Goal: Task Accomplishment & Management: Manage account settings

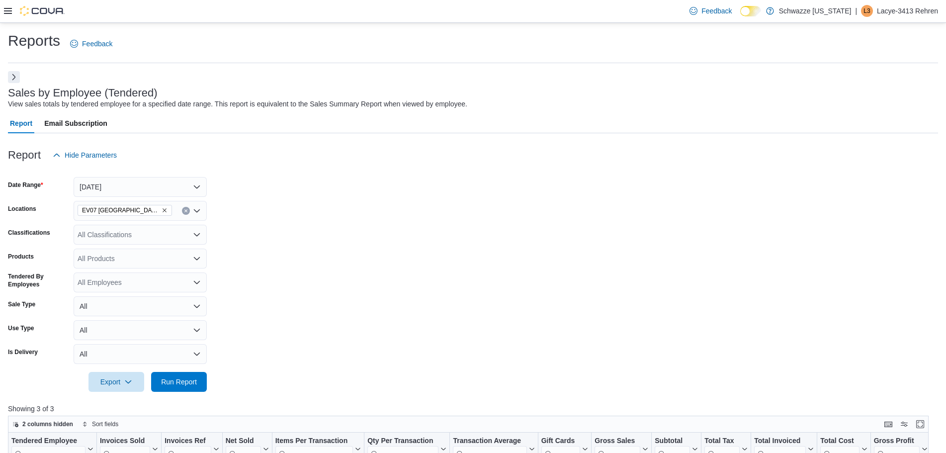
scroll to position [199, 0]
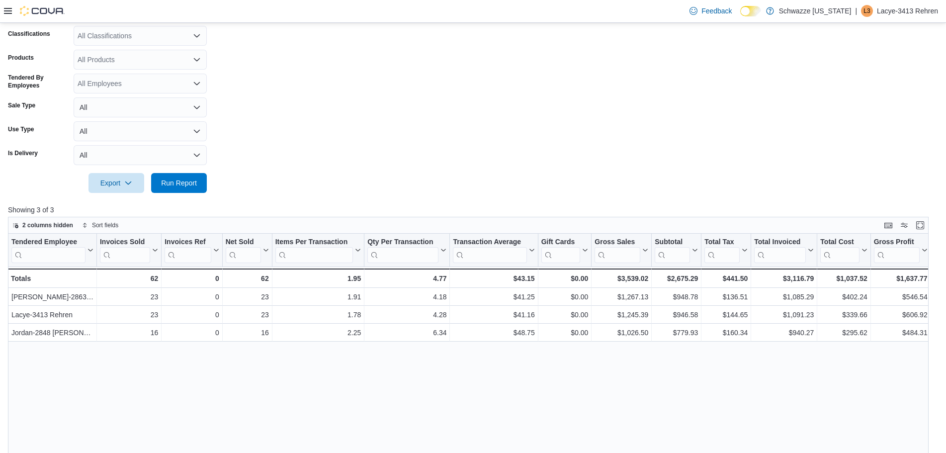
click at [3, 8] on div "Feedback Dark Mode Schwazze [US_STATE] | L3 Lacye-3413 Rehren" at bounding box center [473, 11] width 946 height 23
click at [11, 9] on icon at bounding box center [8, 11] width 8 height 8
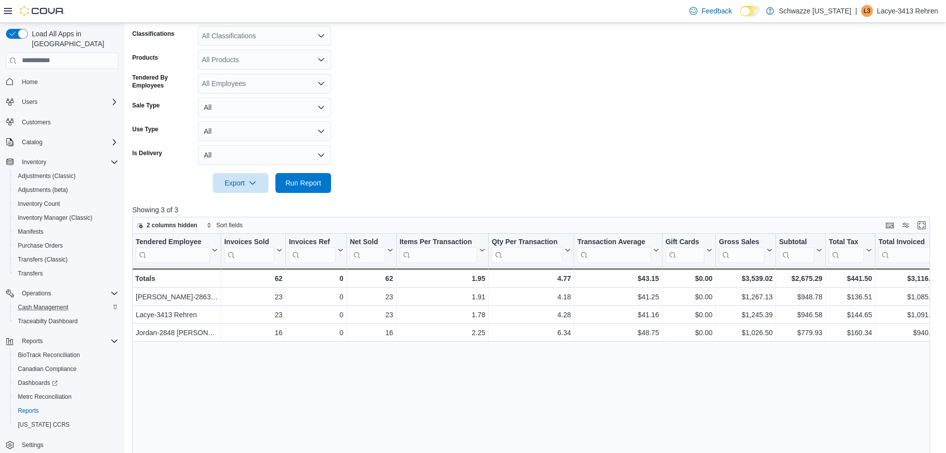
click at [78, 301] on div "Cash Management" at bounding box center [66, 307] width 104 height 12
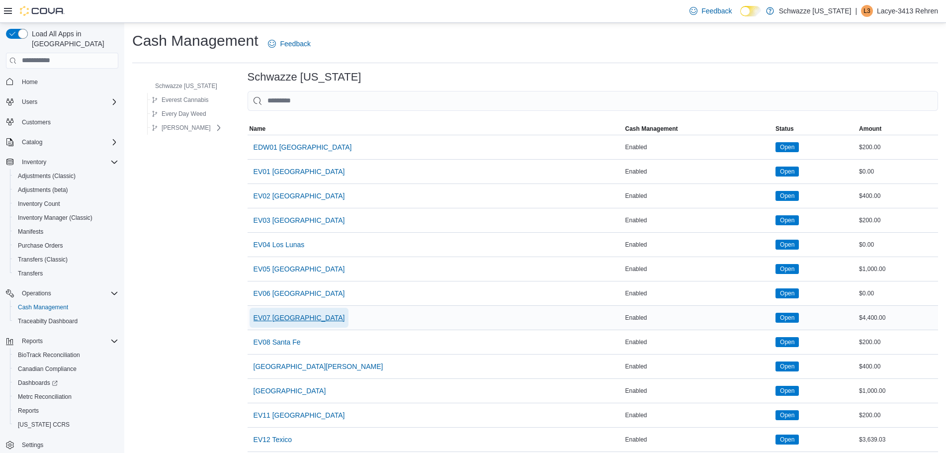
click at [300, 315] on span "EV07 [GEOGRAPHIC_DATA]" at bounding box center [298, 318] width 91 height 10
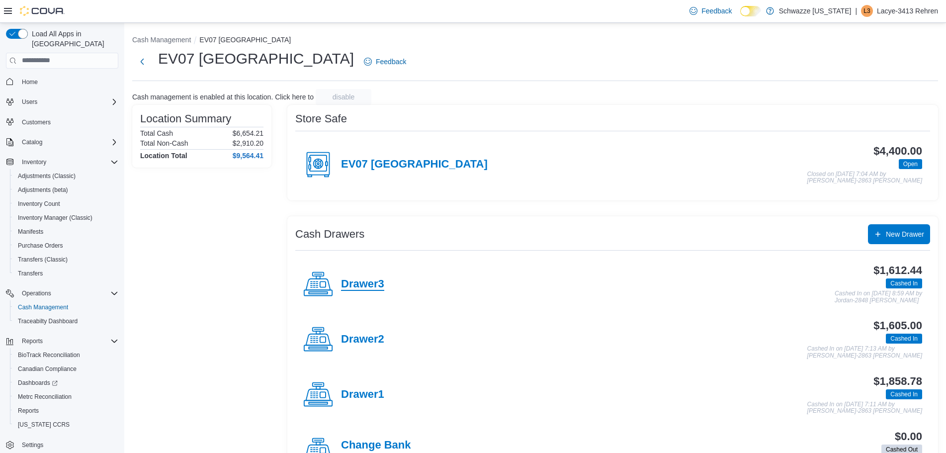
click at [345, 285] on h4 "Drawer3" at bounding box center [362, 284] width 43 height 13
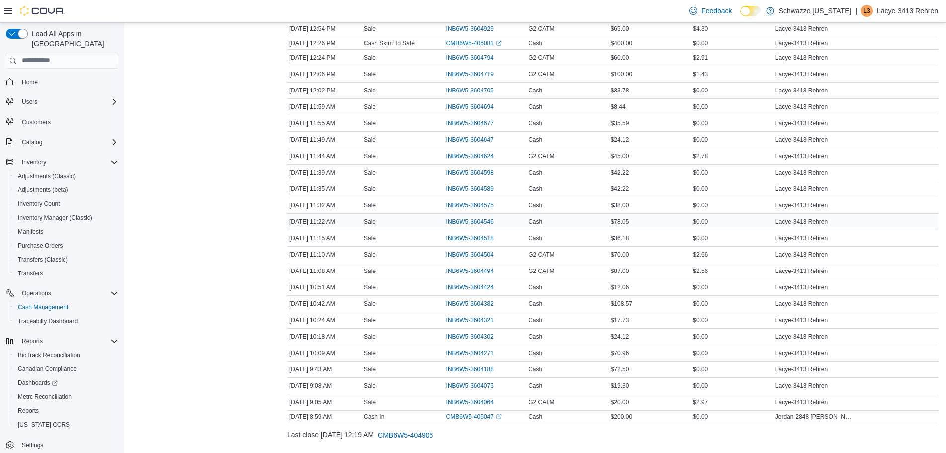
scroll to position [516, 0]
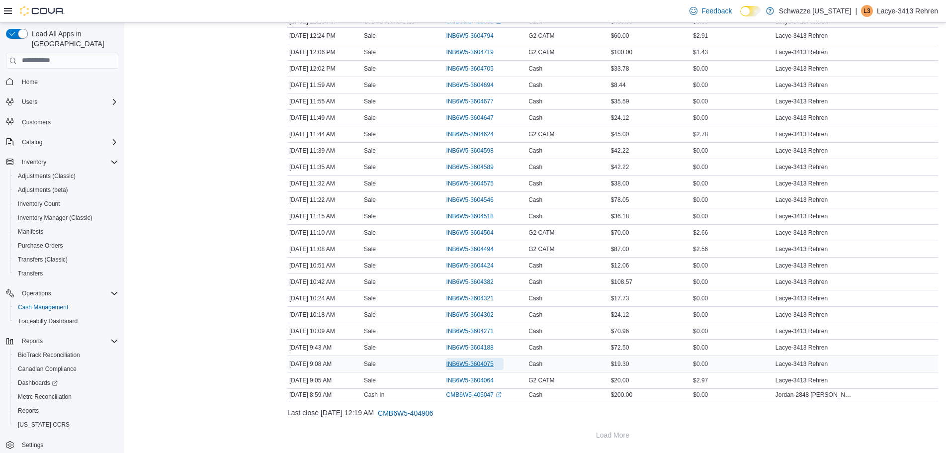
click at [468, 362] on span "INB6W5-3604075" at bounding box center [469, 364] width 47 height 8
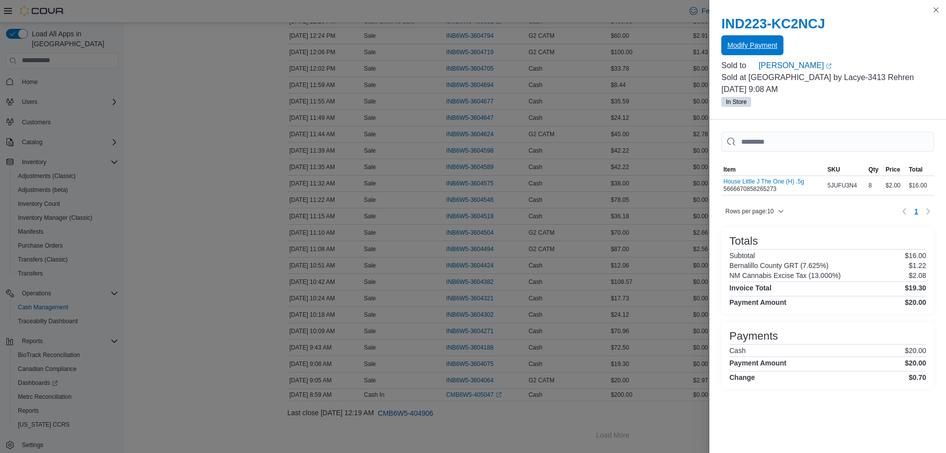
click at [746, 41] on span "Modify Payment" at bounding box center [752, 45] width 50 height 10
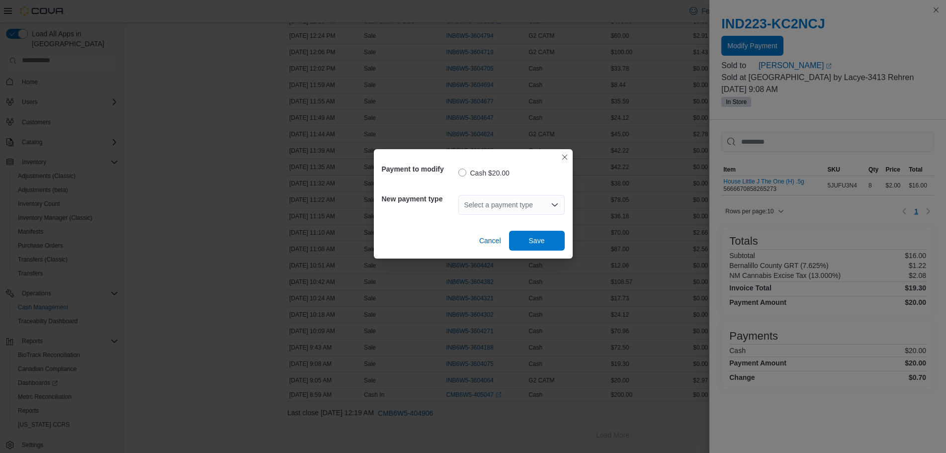
click at [468, 208] on div "Select a payment type" at bounding box center [511, 205] width 106 height 20
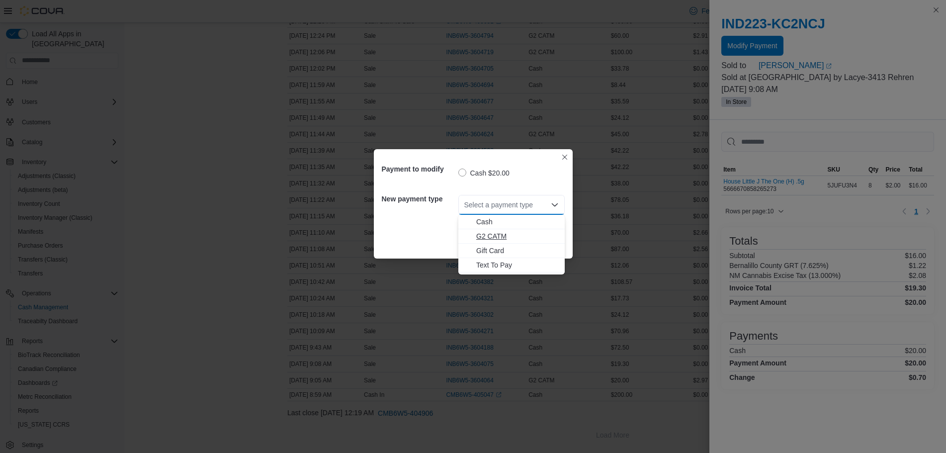
click at [490, 237] on span "G2 CATM" at bounding box center [517, 236] width 82 height 10
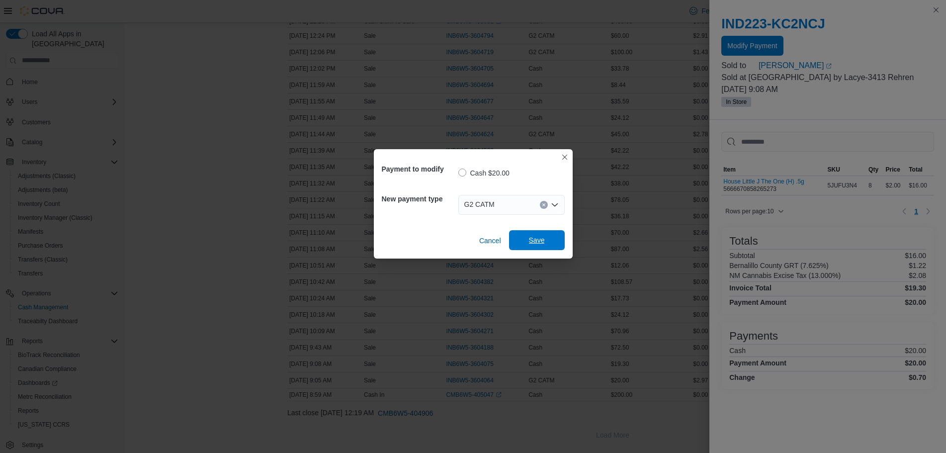
drag, startPoint x: 571, startPoint y: 243, endPoint x: 554, endPoint y: 243, distance: 17.4
click at [565, 244] on div "Payment to modify Cash $20.00 New payment type G2 CATM Cancel Save" at bounding box center [473, 203] width 199 height 109
click at [554, 243] on span "Save" at bounding box center [537, 240] width 44 height 20
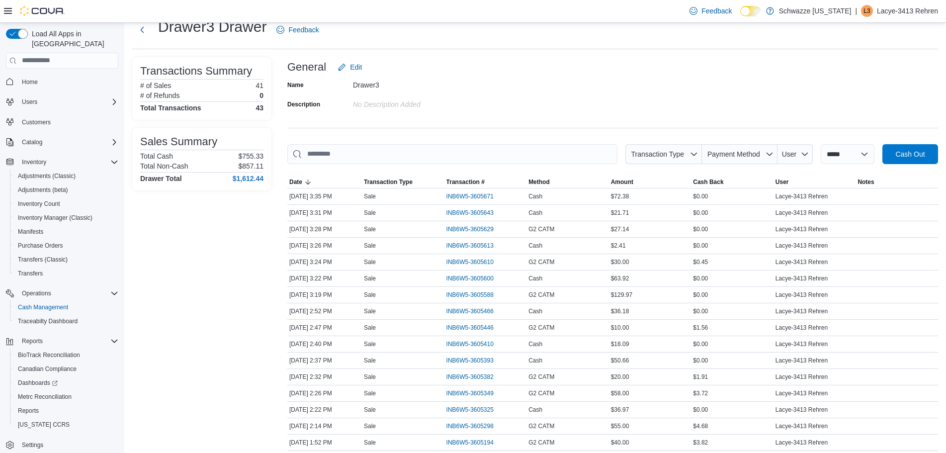
scroll to position [19, 0]
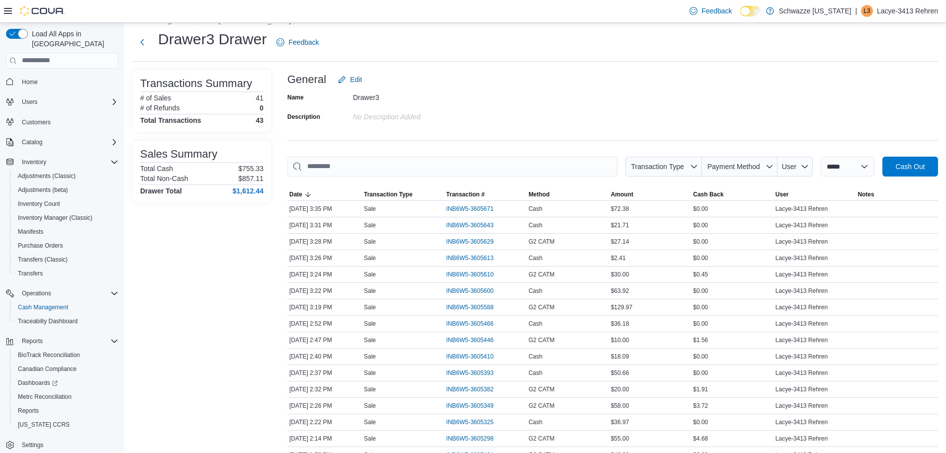
click at [498, 71] on div "General Edit" at bounding box center [612, 80] width 650 height 20
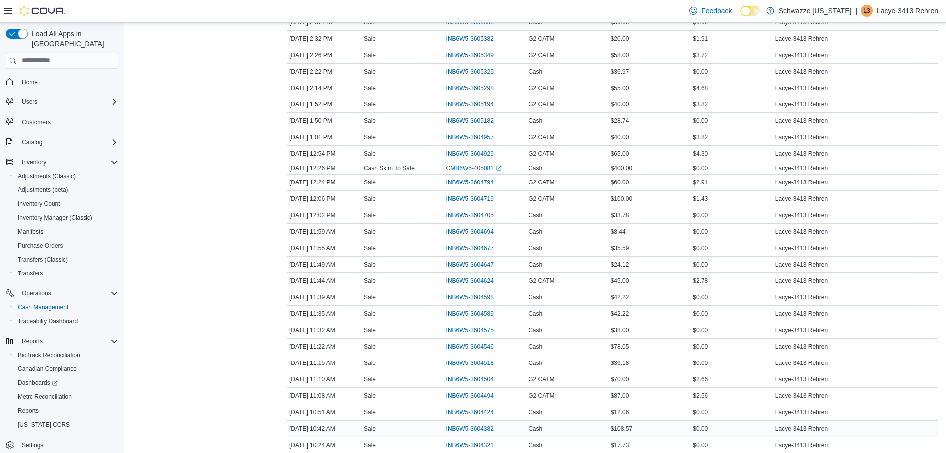
scroll to position [516, 0]
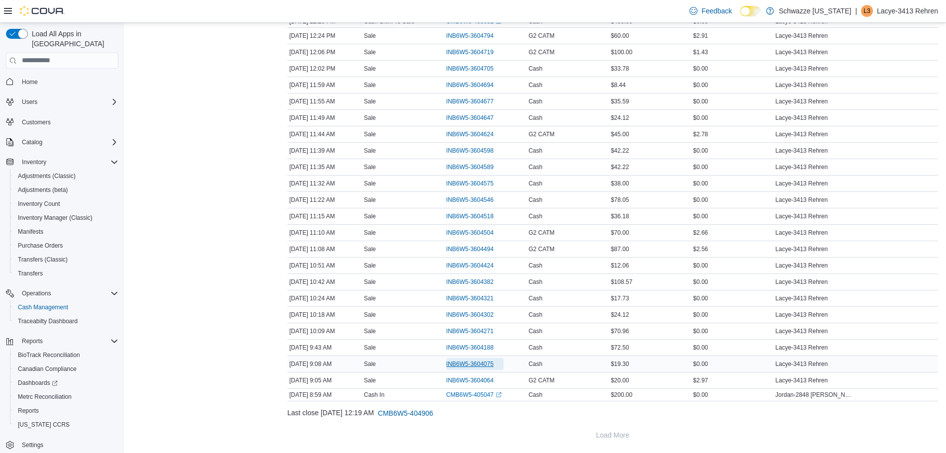
click at [466, 361] on span "INB6W5-3604075" at bounding box center [469, 364] width 47 height 8
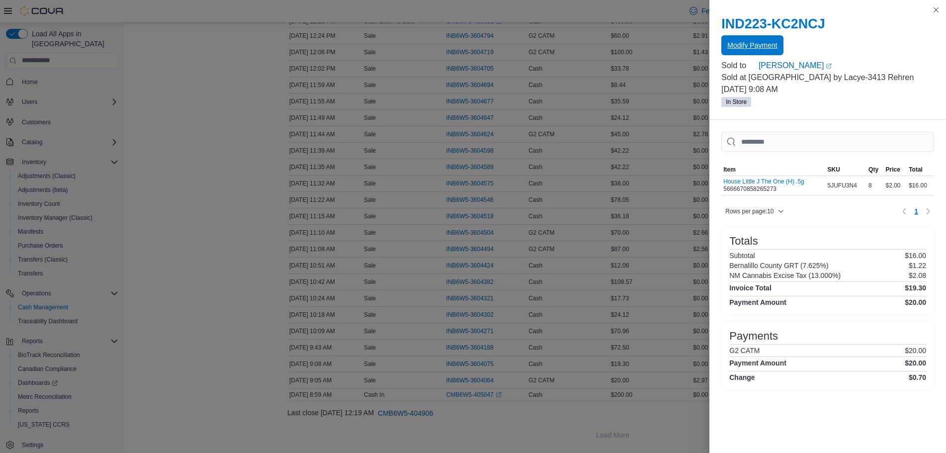
click at [732, 47] on span "Modify Payment" at bounding box center [752, 45] width 50 height 10
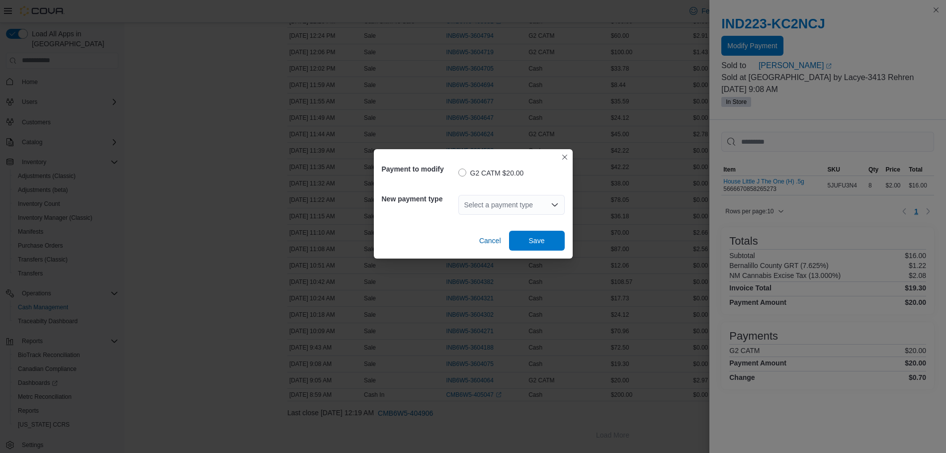
click at [521, 206] on div "Select a payment type" at bounding box center [511, 205] width 106 height 20
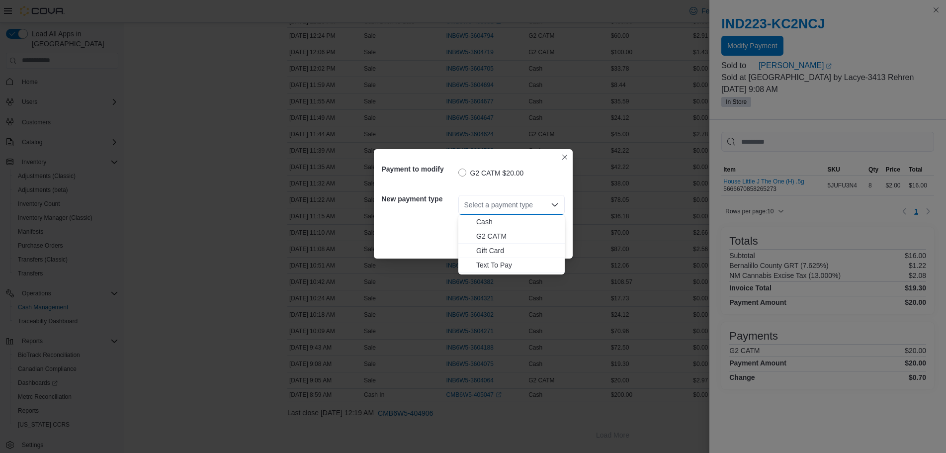
click at [500, 220] on span "Cash" at bounding box center [517, 222] width 82 height 10
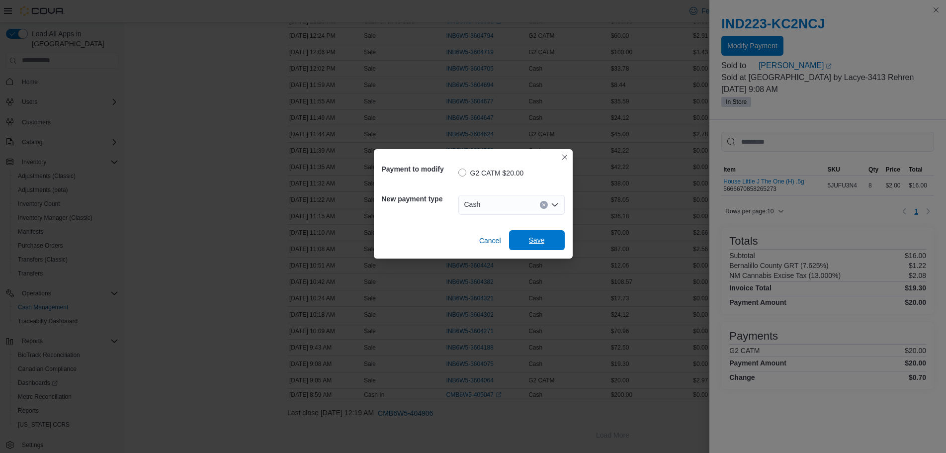
click at [559, 240] on button "Save" at bounding box center [537, 240] width 56 height 20
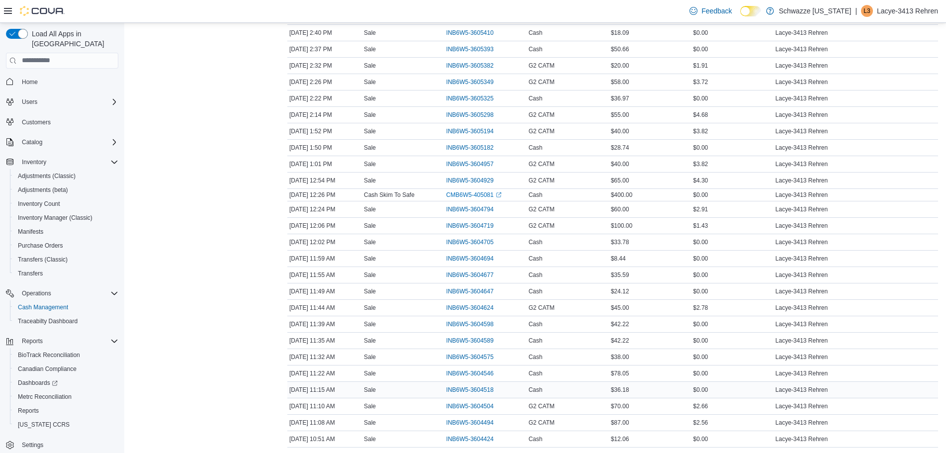
scroll to position [330, 0]
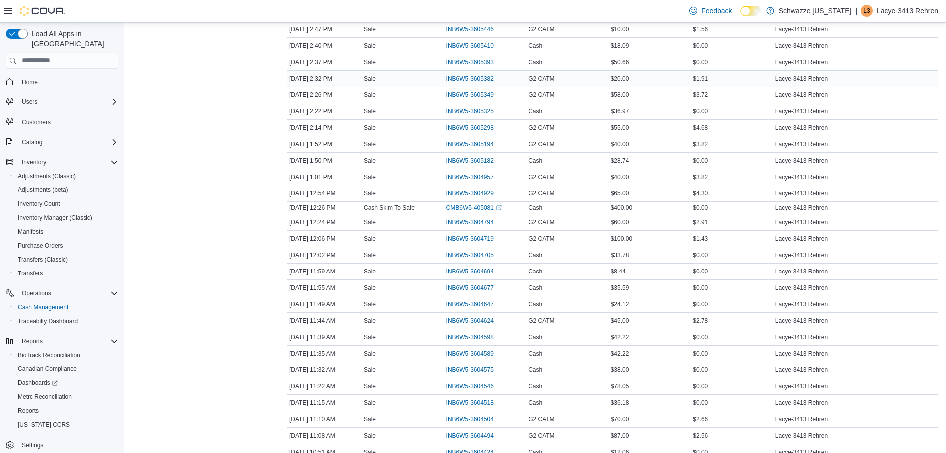
click at [721, 84] on td "Cash Back $1.91" at bounding box center [732, 78] width 82 height 16
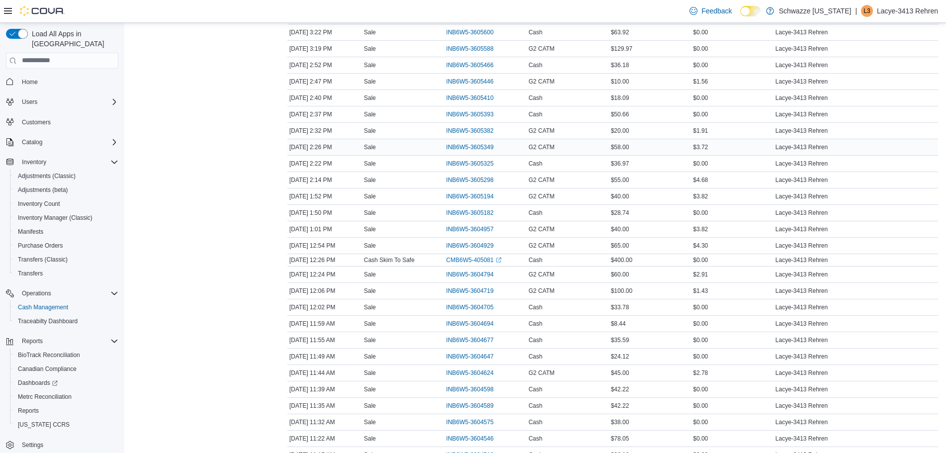
scroll to position [268, 0]
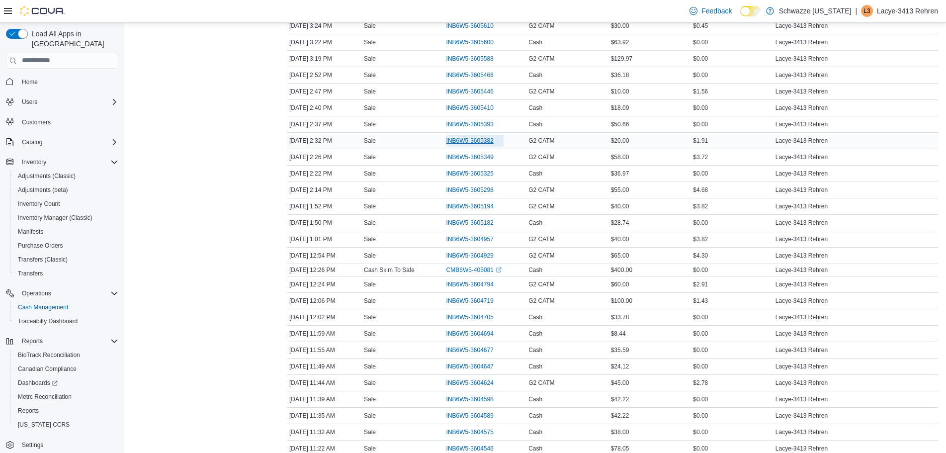
click at [471, 144] on span "INB6W5-3605382" at bounding box center [469, 141] width 47 height 8
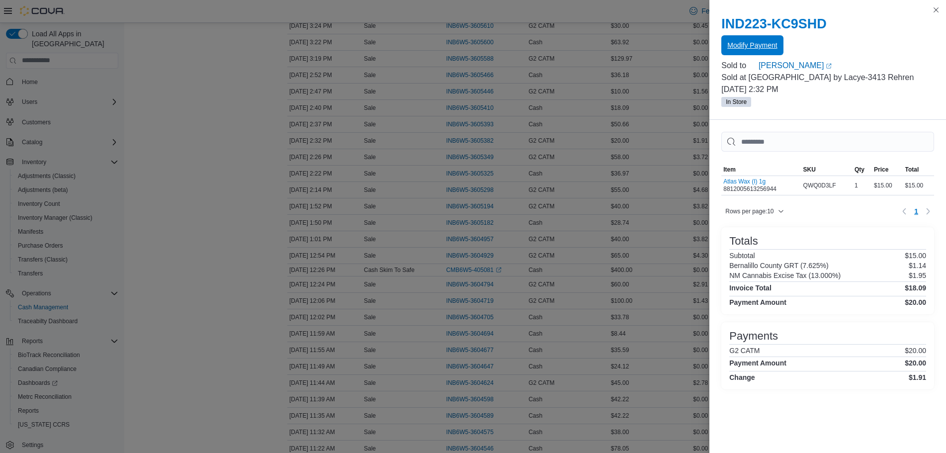
click at [739, 44] on span "Modify Payment" at bounding box center [752, 45] width 50 height 10
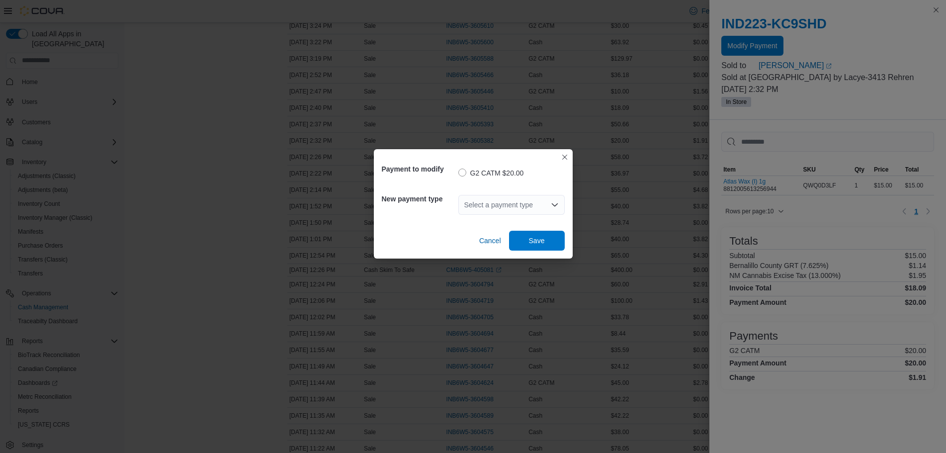
click at [488, 214] on div "Select a payment type" at bounding box center [511, 205] width 106 height 20
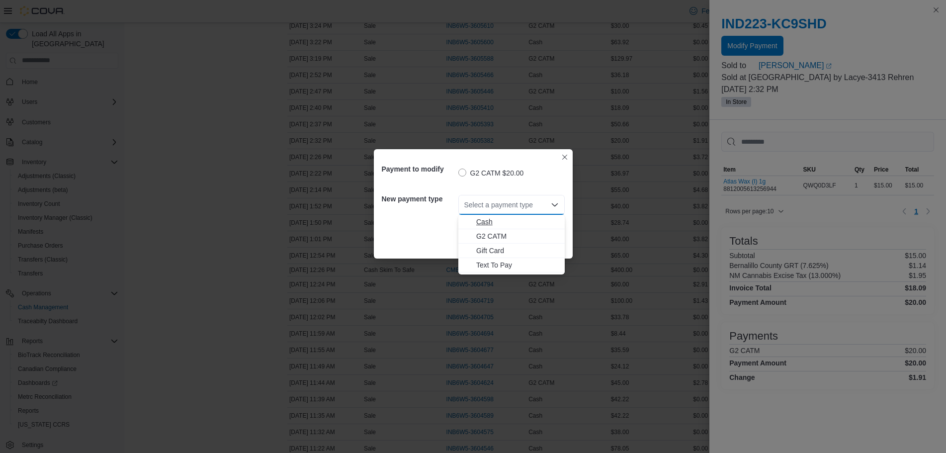
click at [490, 223] on span "Cash" at bounding box center [517, 222] width 82 height 10
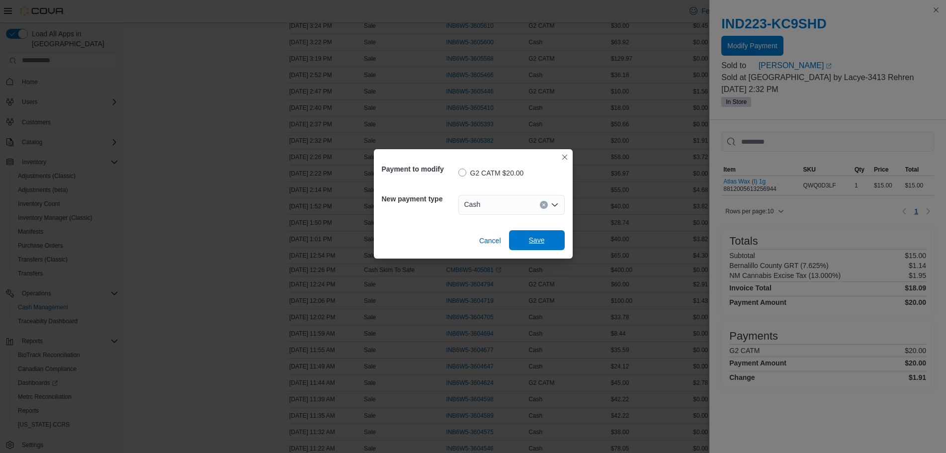
click at [554, 243] on span "Save" at bounding box center [537, 240] width 44 height 20
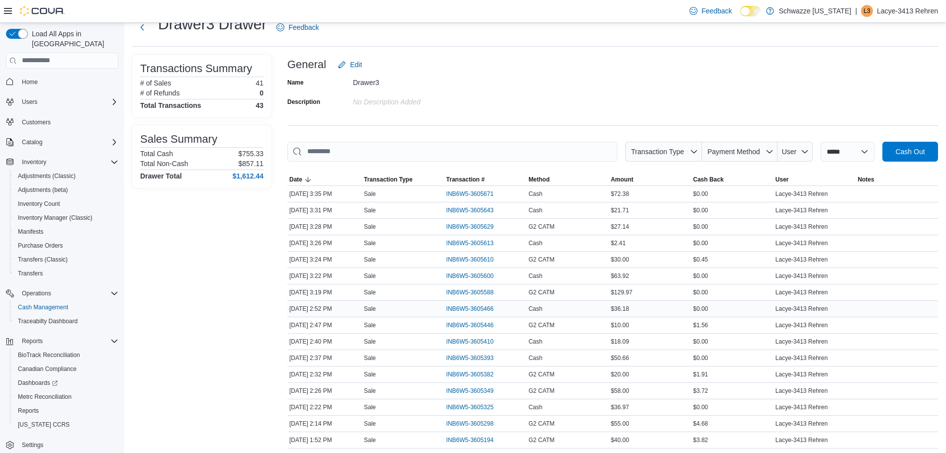
scroll to position [37, 0]
